Goal: Obtain resource: Download file/media

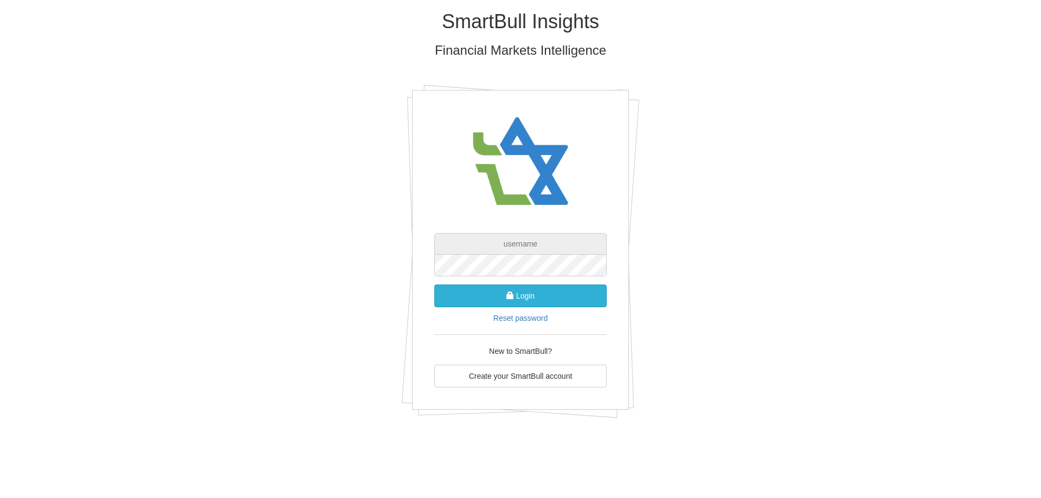
type input "[EMAIL_ADDRESS][DOMAIN_NAME]"
click at [517, 297] on button "Login" at bounding box center [520, 296] width 172 height 23
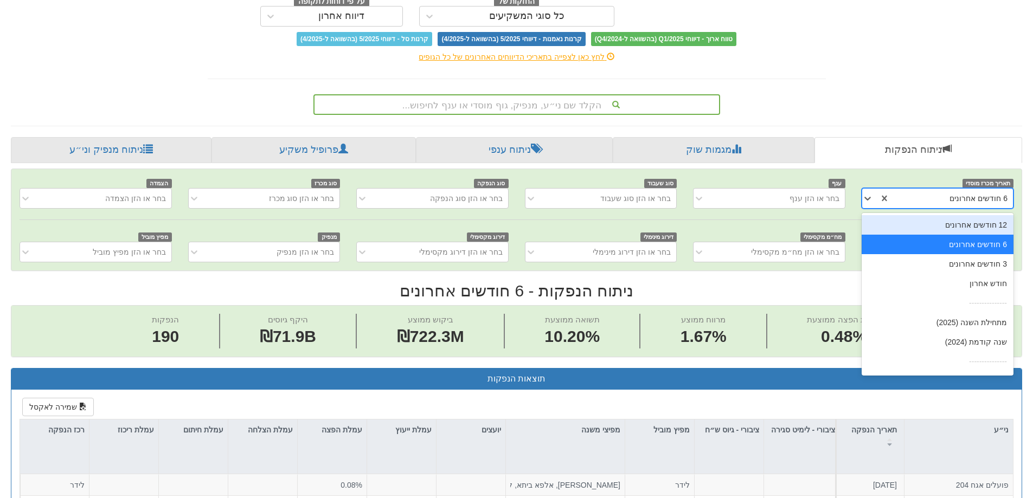
click at [918, 200] on div "6 חודשים אחרונים" at bounding box center [951, 198] width 123 height 17
click at [960, 326] on div "מתחילת השנה (2025)" at bounding box center [938, 323] width 152 height 20
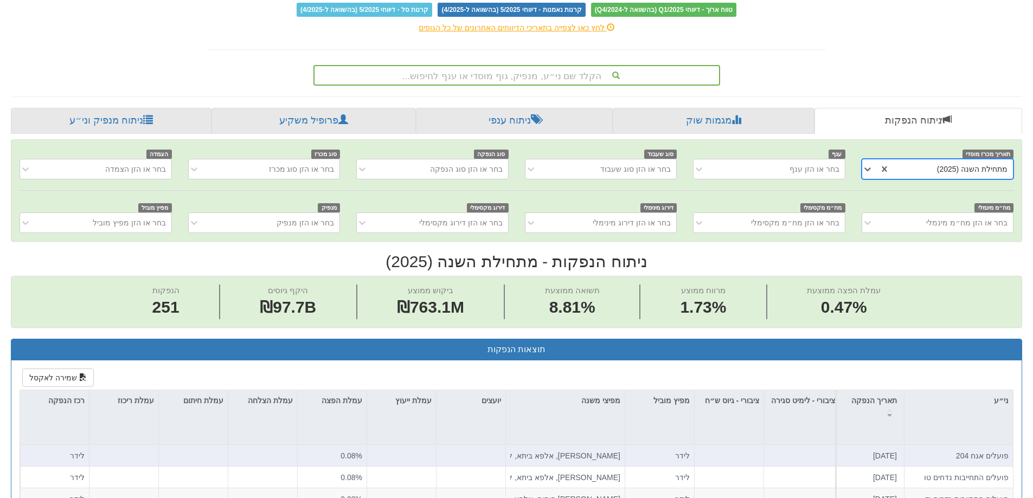
scroll to position [163, 0]
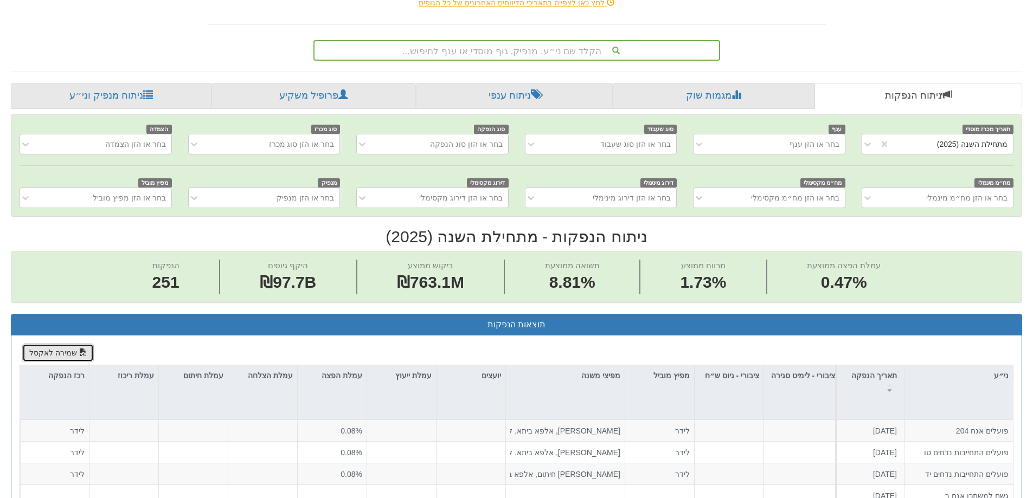
click at [72, 354] on button "שמירה לאקסל" at bounding box center [58, 353] width 72 height 18
